Goal: Find specific page/section: Find specific page/section

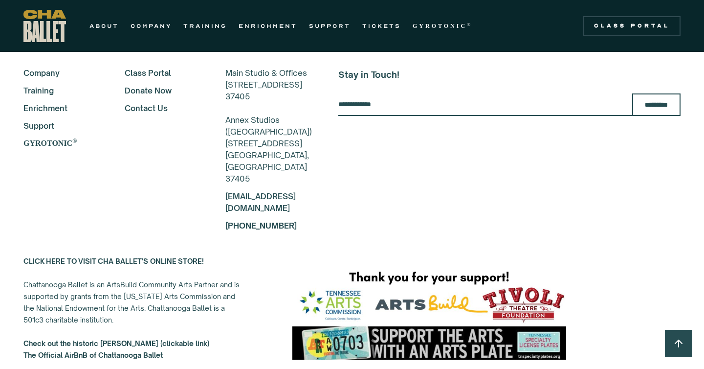
scroll to position [1836, 0]
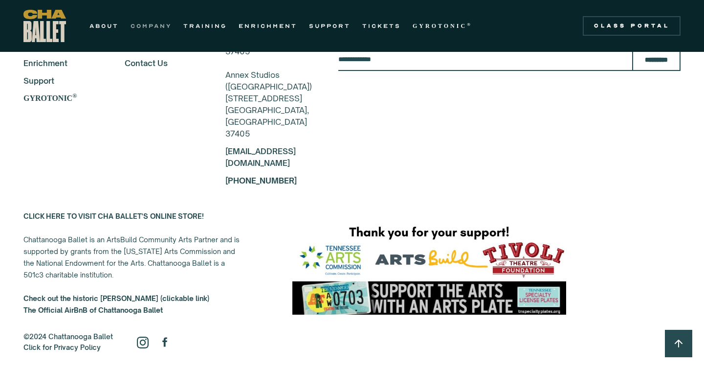
click at [157, 26] on link "COMPANY" at bounding box center [151, 26] width 41 height 12
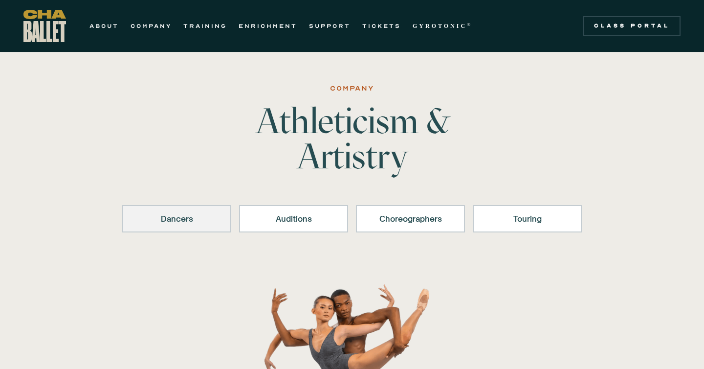
click at [189, 211] on link "Dancers" at bounding box center [176, 218] width 109 height 27
click at [199, 23] on link "TRAINING" at bounding box center [205, 26] width 44 height 12
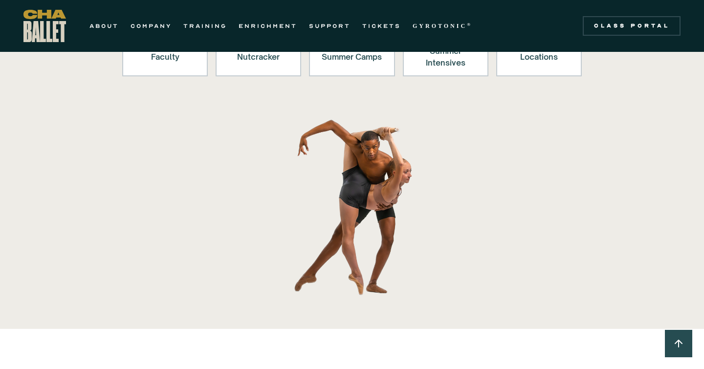
scroll to position [88, 0]
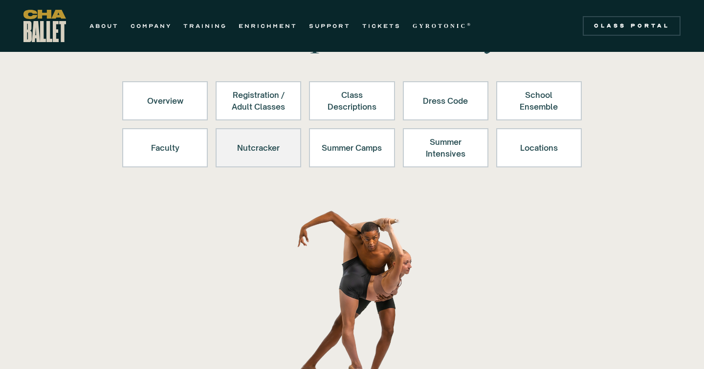
click at [280, 139] on div "Nutcracker" at bounding box center [258, 147] width 60 height 23
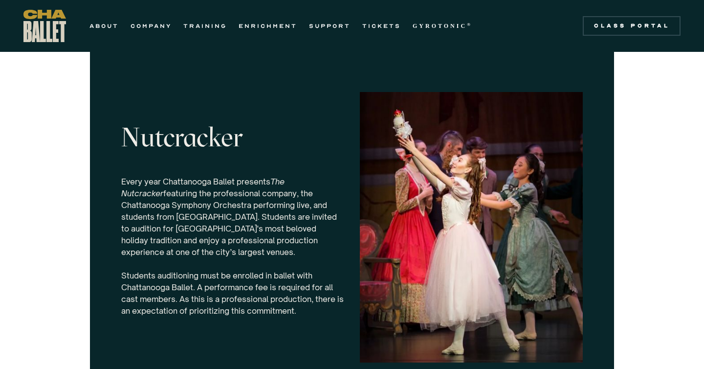
scroll to position [2957, 0]
click at [202, 220] on p "Every year Chattanooga Ballet presents The Nutcracker featuring the professiona…" at bounding box center [232, 246] width 223 height 141
click at [412, 213] on img at bounding box center [471, 228] width 223 height 270
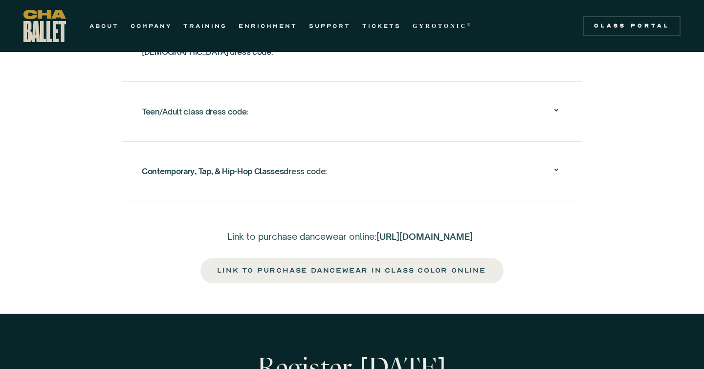
scroll to position [1668, 0]
